Goal: Task Accomplishment & Management: Manage account settings

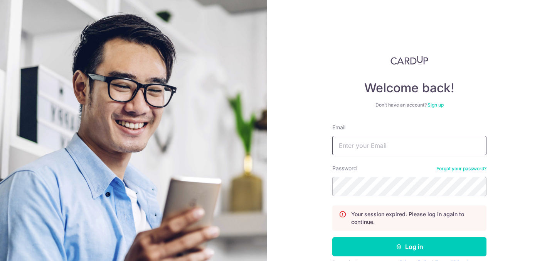
click at [352, 145] on input "Email" at bounding box center [410, 145] width 154 height 19
type input "Desmond2100@gmail.com"
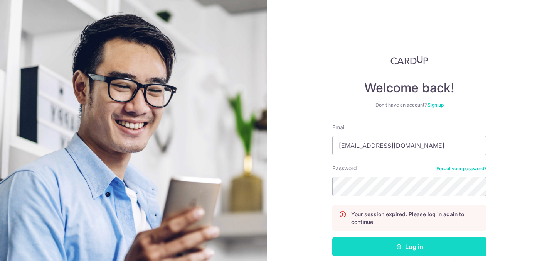
click at [403, 247] on button "Log in" at bounding box center [410, 246] width 154 height 19
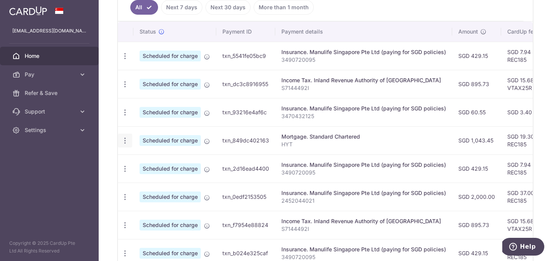
click at [124, 139] on icon "button" at bounding box center [125, 141] width 8 height 8
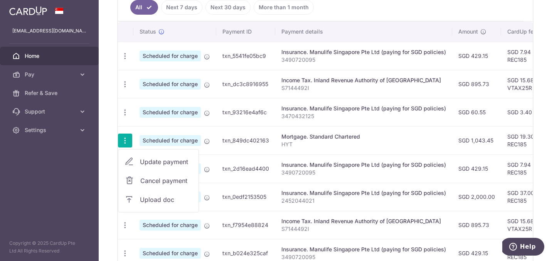
click at [156, 162] on span "Update payment" at bounding box center [166, 161] width 52 height 9
radio input "true"
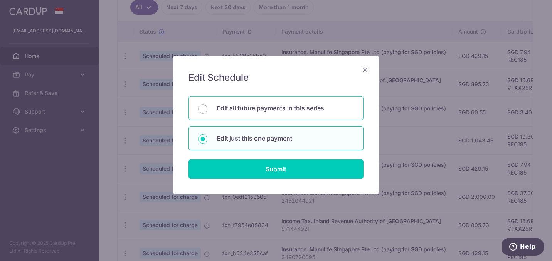
click at [231, 110] on p "Edit all future payments in this series" at bounding box center [285, 107] width 137 height 9
click at [208, 110] on input "Edit all future payments in this series" at bounding box center [202, 108] width 9 height 9
radio input "true"
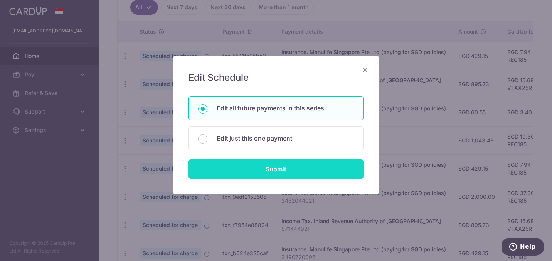
click at [252, 167] on input "Submit" at bounding box center [276, 168] width 175 height 19
radio input "true"
type input "1,043.45"
type input "HYT"
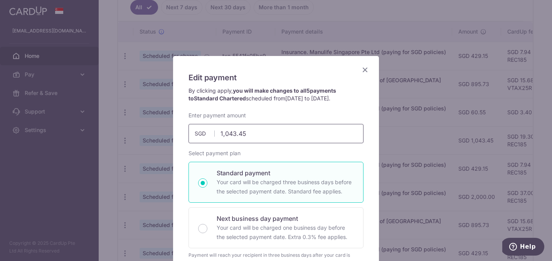
drag, startPoint x: 257, startPoint y: 136, endPoint x: 147, endPoint y: 129, distance: 110.1
click at [147, 129] on div "Edit payment By clicking apply, you will make changes to all 5 payments to Stan…" at bounding box center [276, 130] width 552 height 261
type input "999.26"
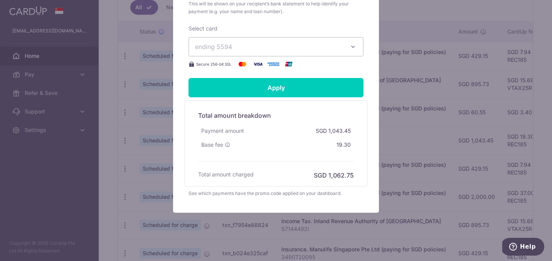
scroll to position [311, 0]
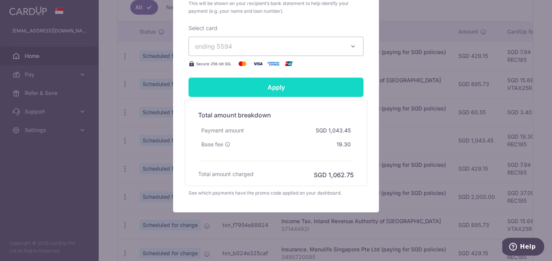
click at [263, 87] on input "Apply" at bounding box center [276, 87] width 175 height 19
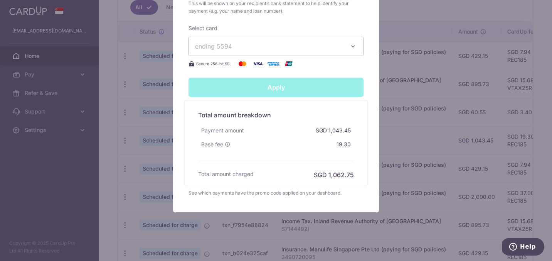
type input "Successfully Applied"
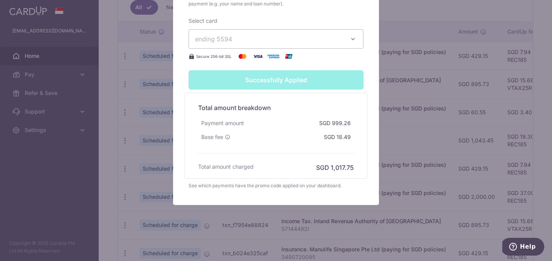
scroll to position [0, 0]
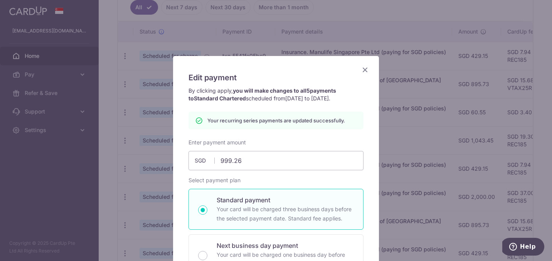
click at [365, 70] on icon "Close" at bounding box center [365, 70] width 9 height 10
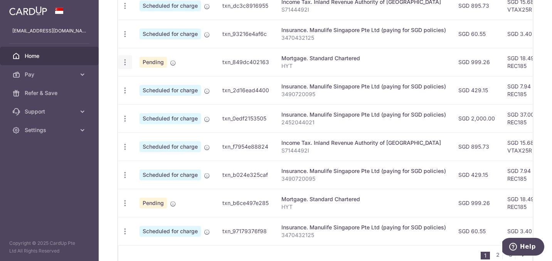
click at [125, 61] on icon "button" at bounding box center [125, 62] width 8 height 8
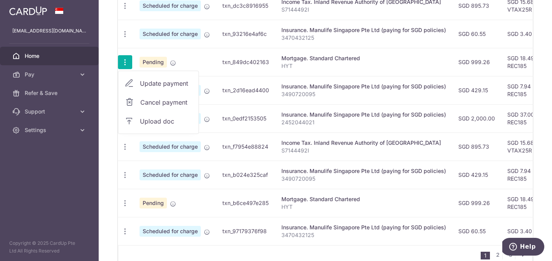
click at [158, 122] on span "Upload doc" at bounding box center [166, 120] width 52 height 9
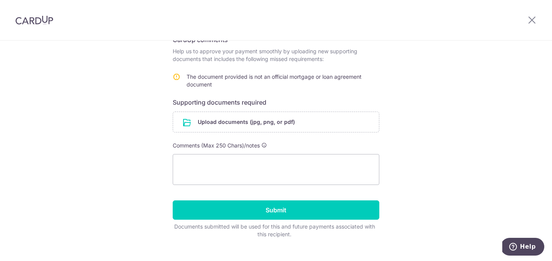
scroll to position [148, 0]
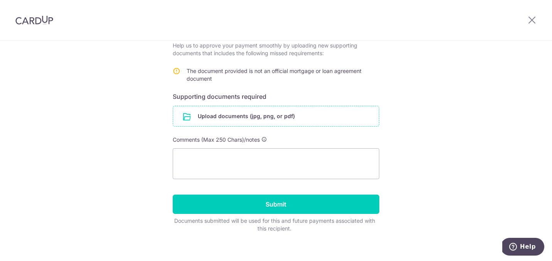
click at [232, 109] on input "file" at bounding box center [276, 116] width 206 height 20
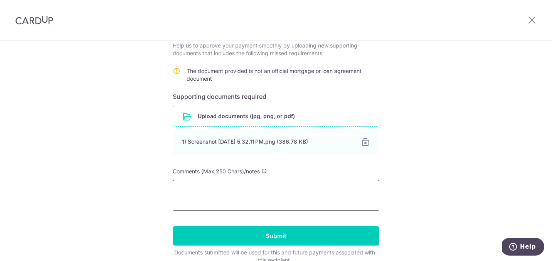
click at [195, 180] on textarea at bounding box center [276, 195] width 207 height 31
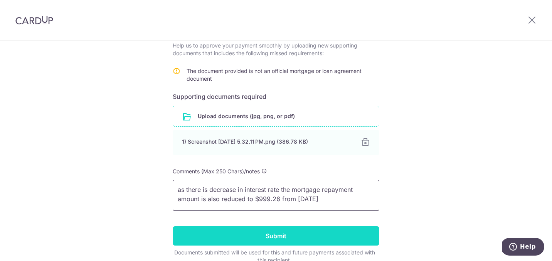
type textarea "as there is decrease in interest rate the mortgage repayment amount is also red…"
click at [330, 226] on input "Submit" at bounding box center [276, 235] width 207 height 19
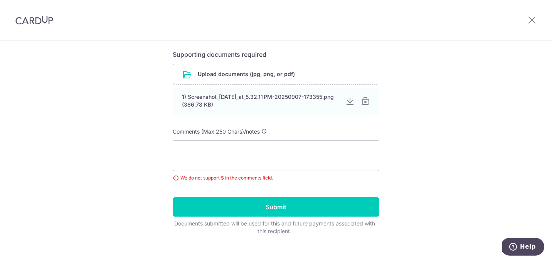
scroll to position [192, 0]
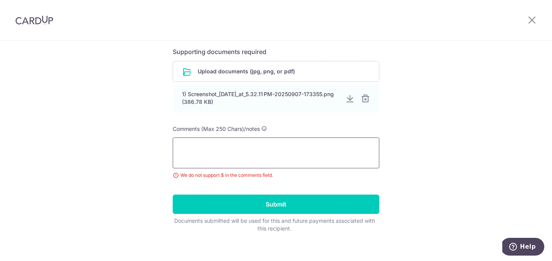
click at [213, 137] on textarea at bounding box center [276, 152] width 207 height 31
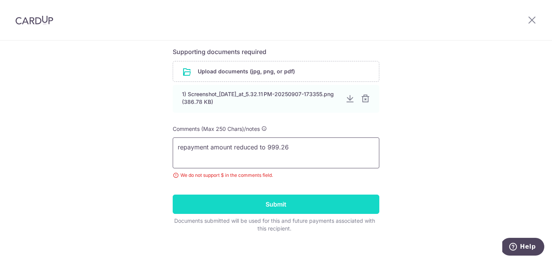
type textarea "repayment amount reduced to 999.26"
click at [249, 198] on input "Submit" at bounding box center [276, 203] width 207 height 19
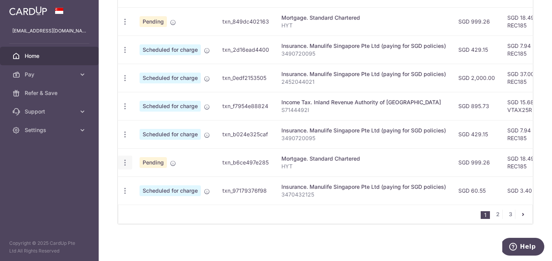
click at [125, 162] on icon "button" at bounding box center [125, 163] width 8 height 8
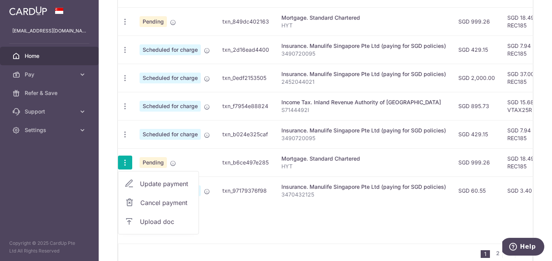
click at [161, 184] on span "Update payment" at bounding box center [166, 183] width 52 height 9
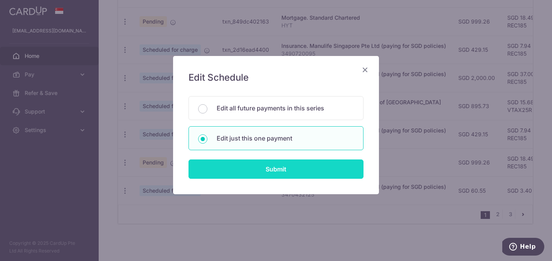
click at [234, 164] on input "Submit" at bounding box center [276, 168] width 175 height 19
radio input "true"
type input "999.26"
type input "29/10/2025"
type input "HYT"
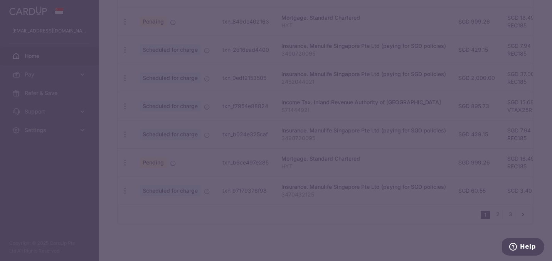
type input "REC185"
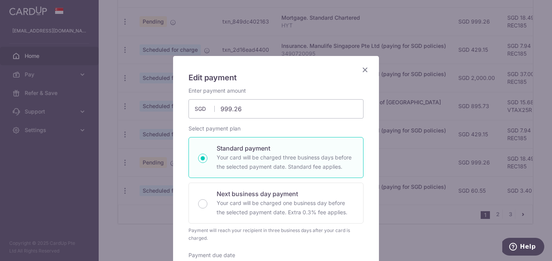
click at [365, 68] on icon "Close" at bounding box center [365, 70] width 9 height 10
